Goal: Understand process/instructions: Learn about a topic

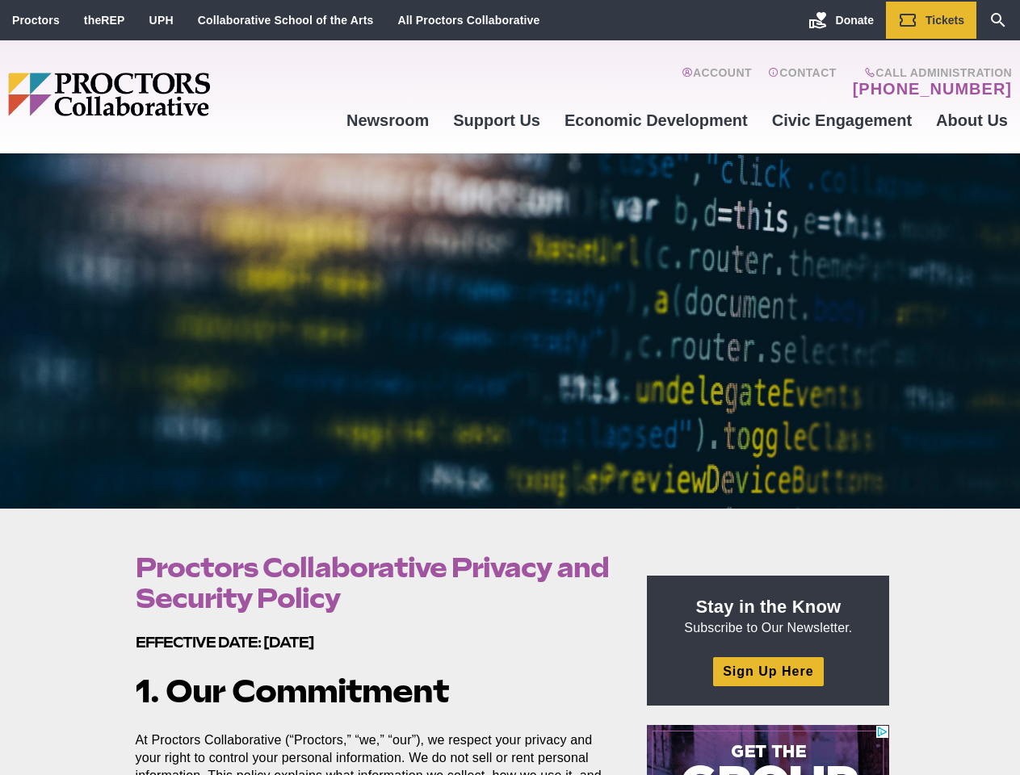
click at [510, 388] on div at bounding box center [510, 330] width 1020 height 355
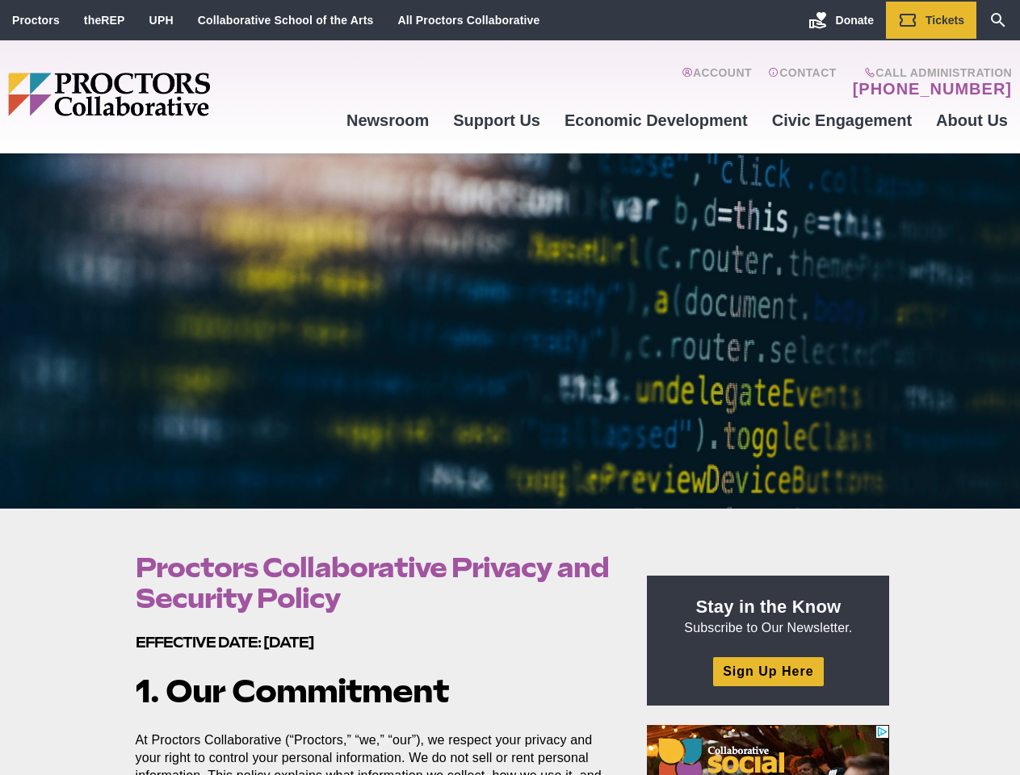
click at [510, 388] on div at bounding box center [510, 330] width 1020 height 355
